Goal: Information Seeking & Learning: Learn about a topic

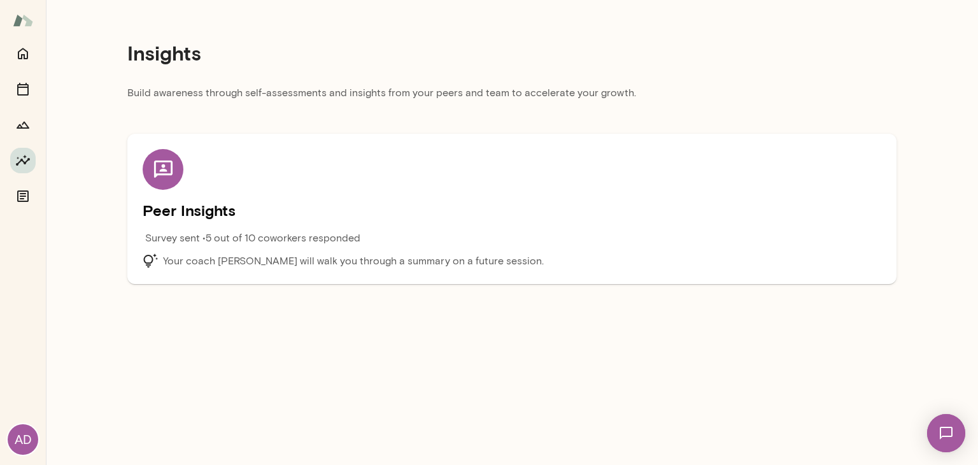
click at [325, 262] on p "Your coach [PERSON_NAME] will walk you through a summary on a future session." at bounding box center [353, 260] width 381 height 15
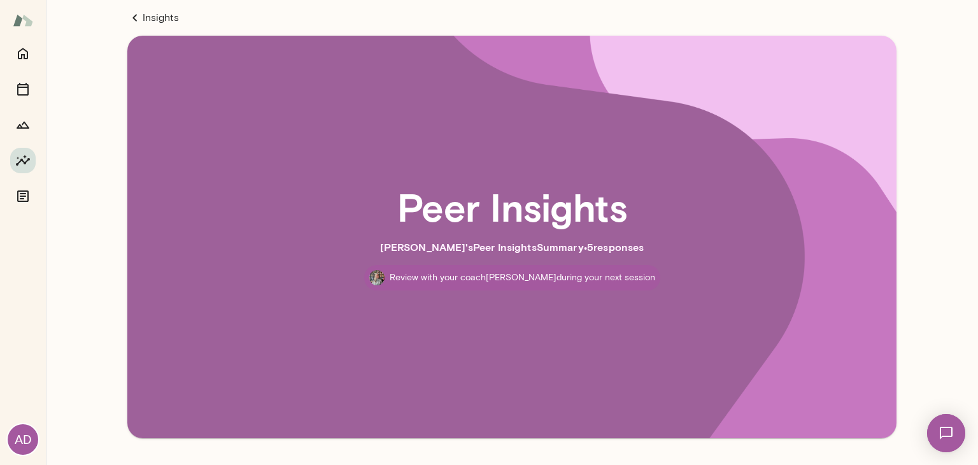
click at [556, 278] on p "Review with your coach [PERSON_NAME] during your next session" at bounding box center [522, 277] width 265 height 13
click at [445, 278] on p "Review with your coach [PERSON_NAME] during your next session" at bounding box center [522, 277] width 265 height 13
click at [464, 237] on div "Peer Insights [PERSON_NAME] 's Peer Insights Summary • 5 response s Review with…" at bounding box center [511, 236] width 687 height 321
click at [522, 216] on h2 "Peer Insights" at bounding box center [512, 206] width 230 height 46
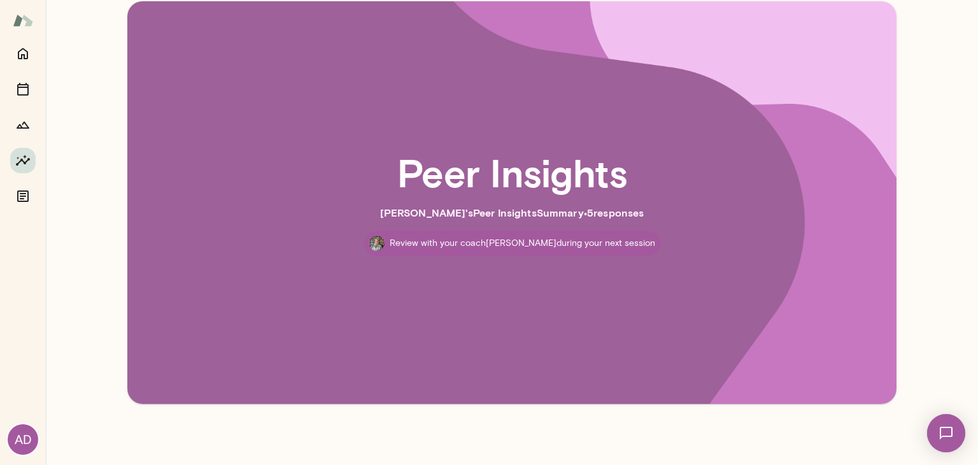
click at [518, 185] on h2 "Peer Insights" at bounding box center [512, 172] width 230 height 46
click at [535, 242] on p "Review with your coach [PERSON_NAME] during your next session" at bounding box center [522, 243] width 265 height 13
click at [584, 203] on div "Peer Insights [PERSON_NAME] 's Peer Insights Summary • 5 response s Review with…" at bounding box center [511, 202] width 687 height 321
click at [533, 229] on div "Peer Insights [PERSON_NAME] 's Peer Insights Summary • 5 response s Review with…" at bounding box center [511, 202] width 687 height 321
